Goal: Navigation & Orientation: Find specific page/section

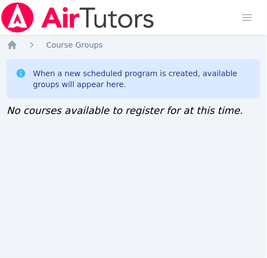
click at [8, 156] on div "Home Sessions Study Groups Students Messages Open user menu [PERSON_NAME] ([PER…" at bounding box center [133, 129] width 267 height 258
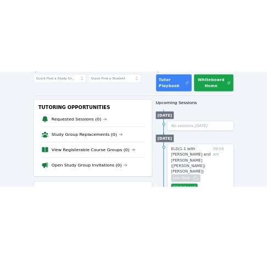
scroll to position [71, 0]
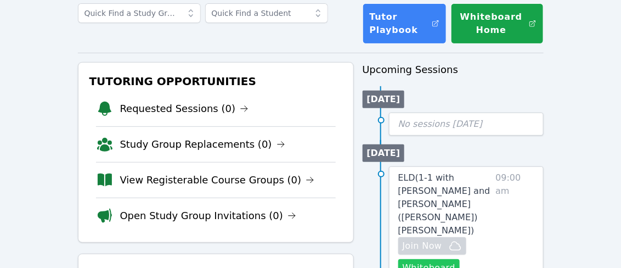
click at [443, 259] on button "Whiteboard" at bounding box center [429, 268] width 62 height 18
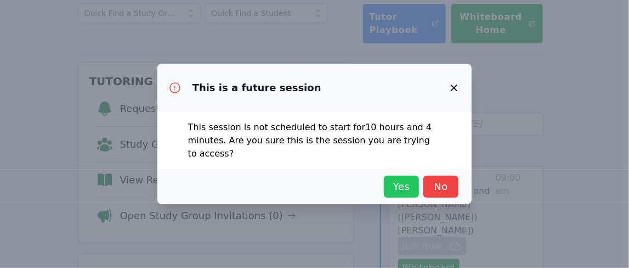
click at [398, 191] on span "Yes" at bounding box center [402, 186] width 24 height 15
